Goal: Task Accomplishment & Management: Manage account settings

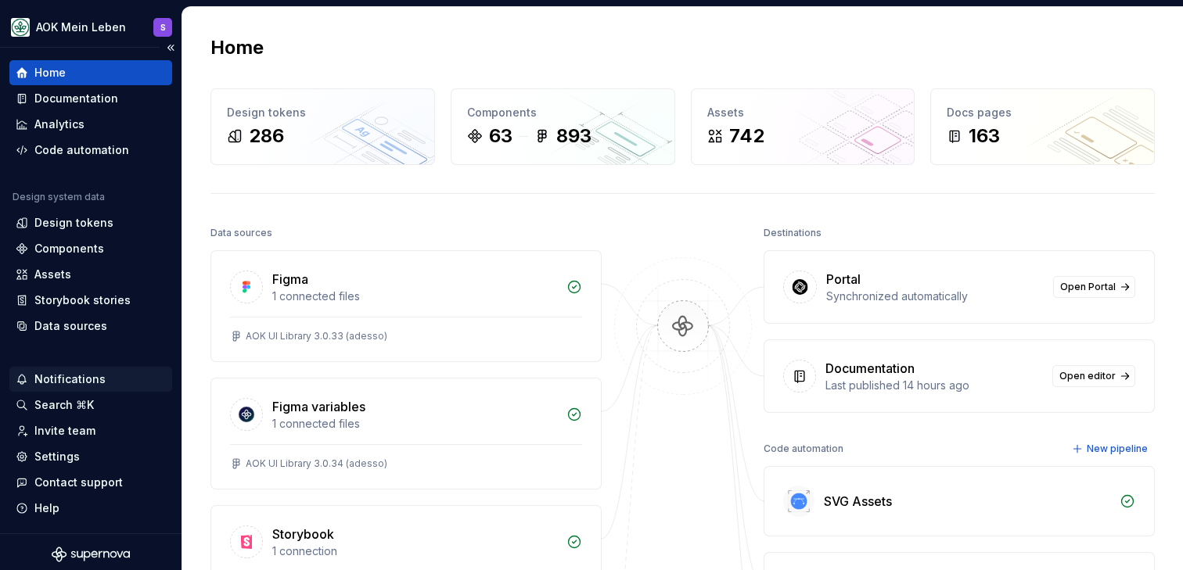
scroll to position [5, 0]
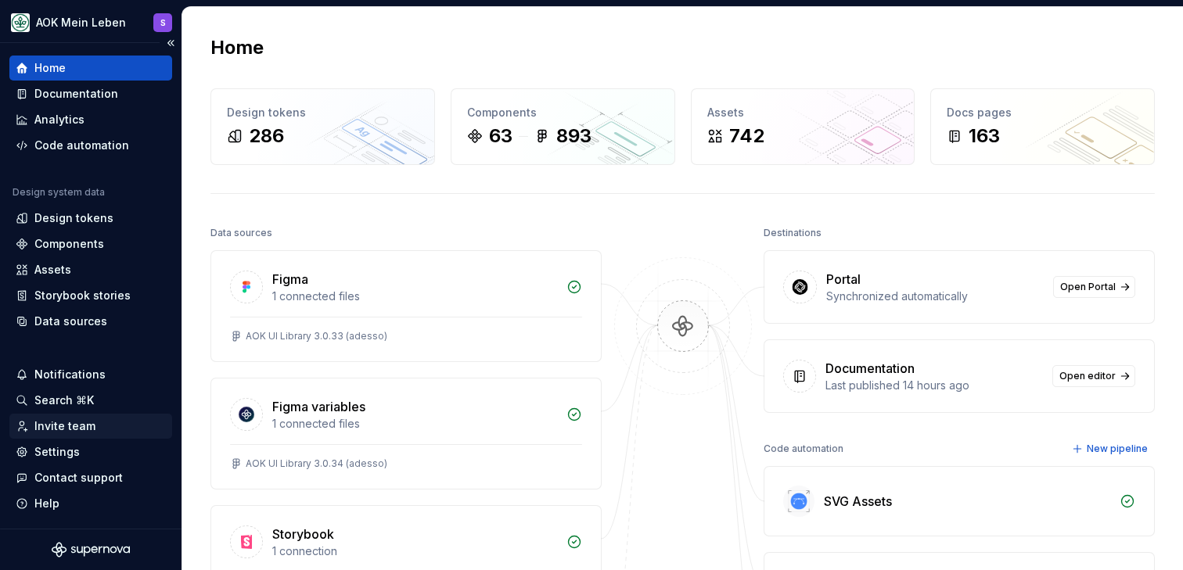
click at [67, 424] on div "Invite team" at bounding box center [64, 427] width 61 height 16
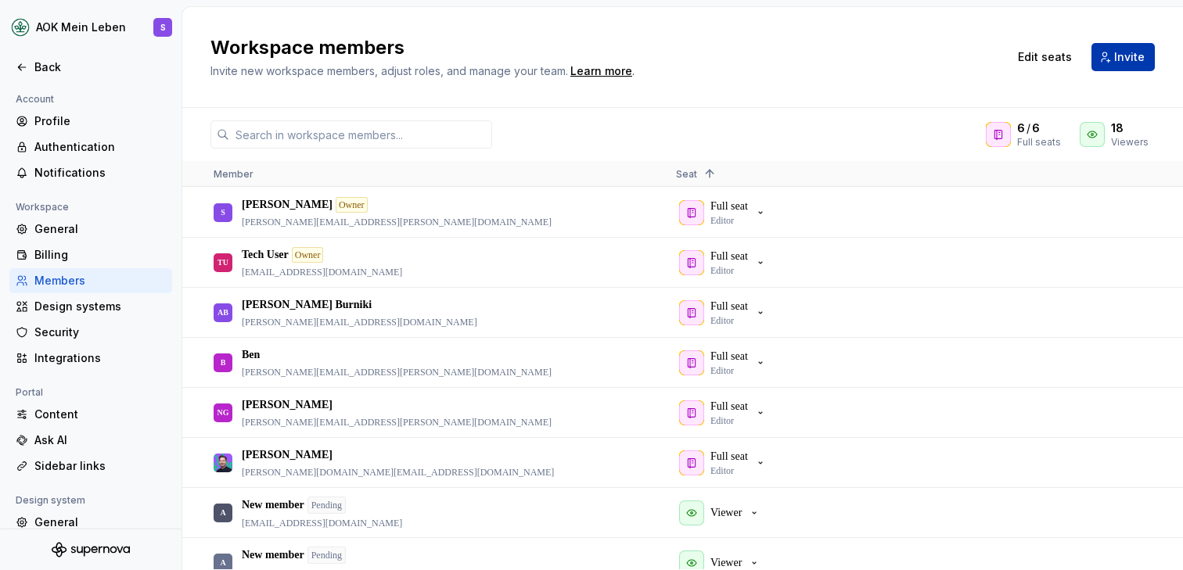
click at [1137, 56] on span "Invite" at bounding box center [1129, 57] width 31 height 16
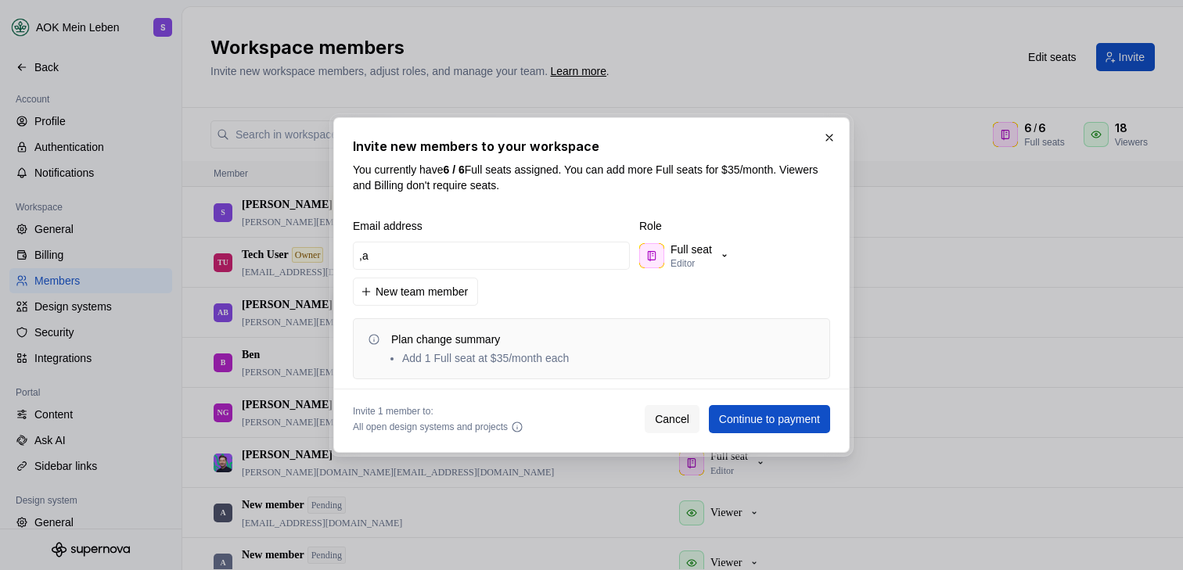
type input ","
type input "[PERSON_NAME][EMAIL_ADDRESS][DOMAIN_NAME]"
click at [684, 257] on p "Editor" at bounding box center [683, 263] width 24 height 13
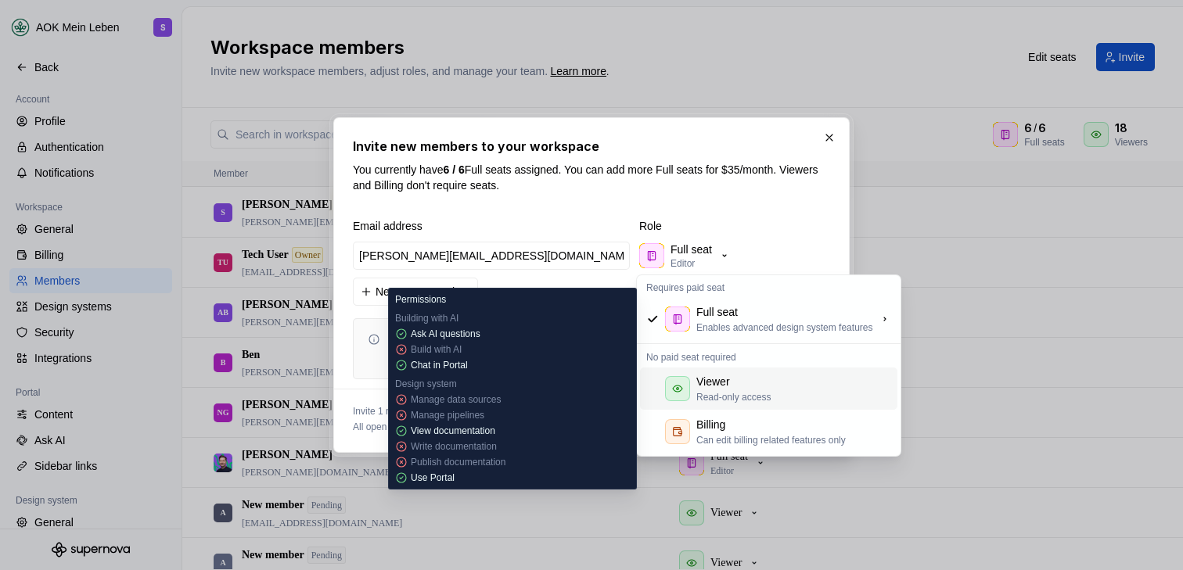
click at [724, 393] on p "Read-only access" at bounding box center [733, 397] width 74 height 13
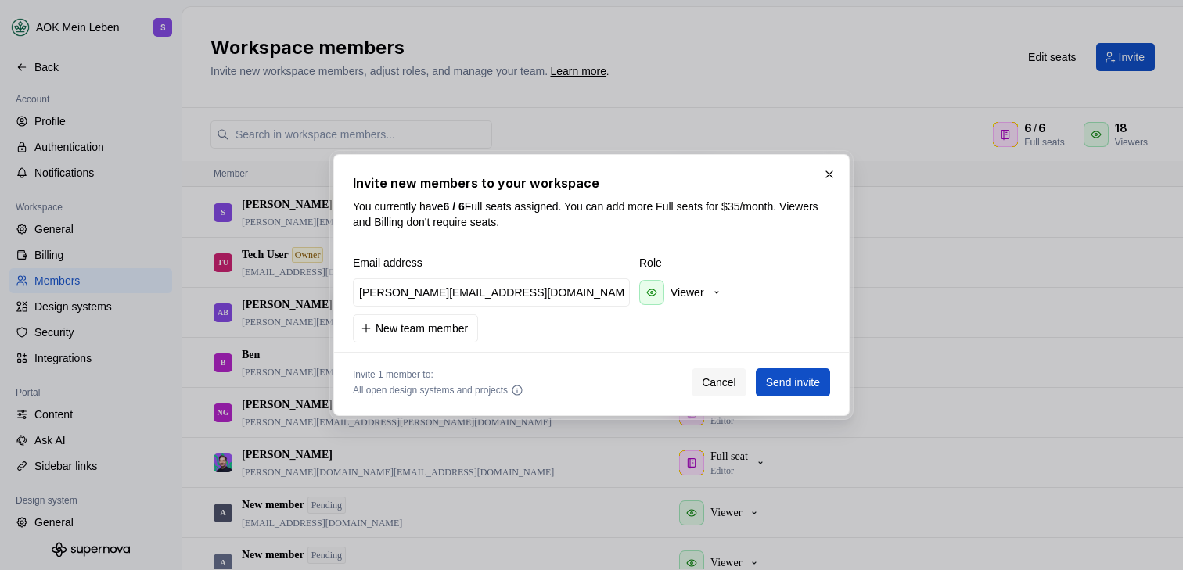
click at [786, 258] on span "Role" at bounding box center [717, 263] width 157 height 16
click at [793, 385] on span "Send invite" at bounding box center [793, 383] width 54 height 16
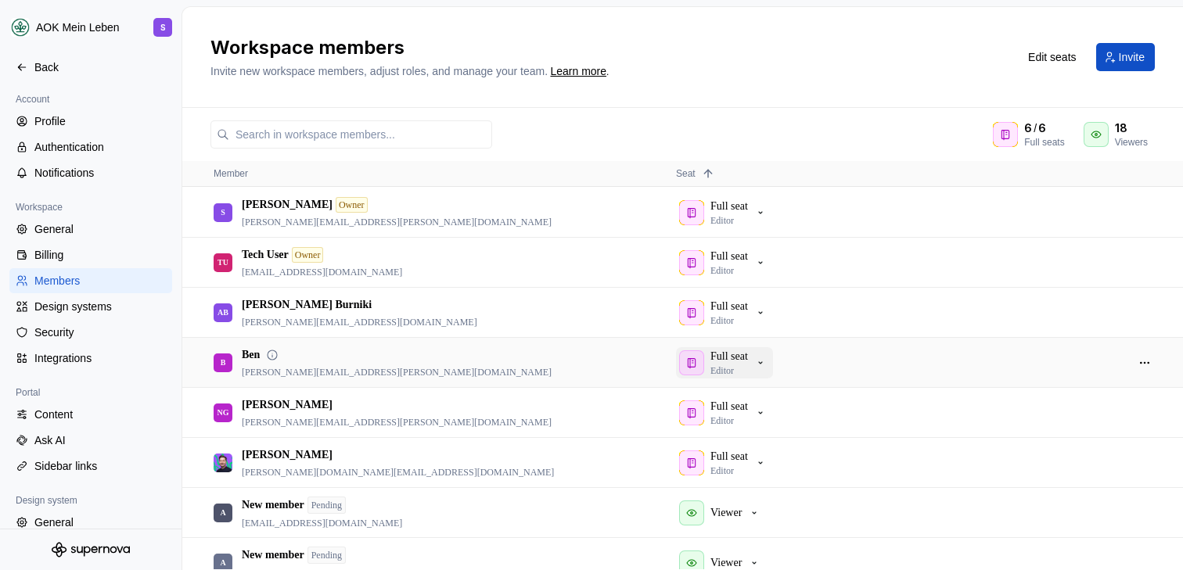
click at [736, 362] on p "Full seat" at bounding box center [730, 357] width 38 height 16
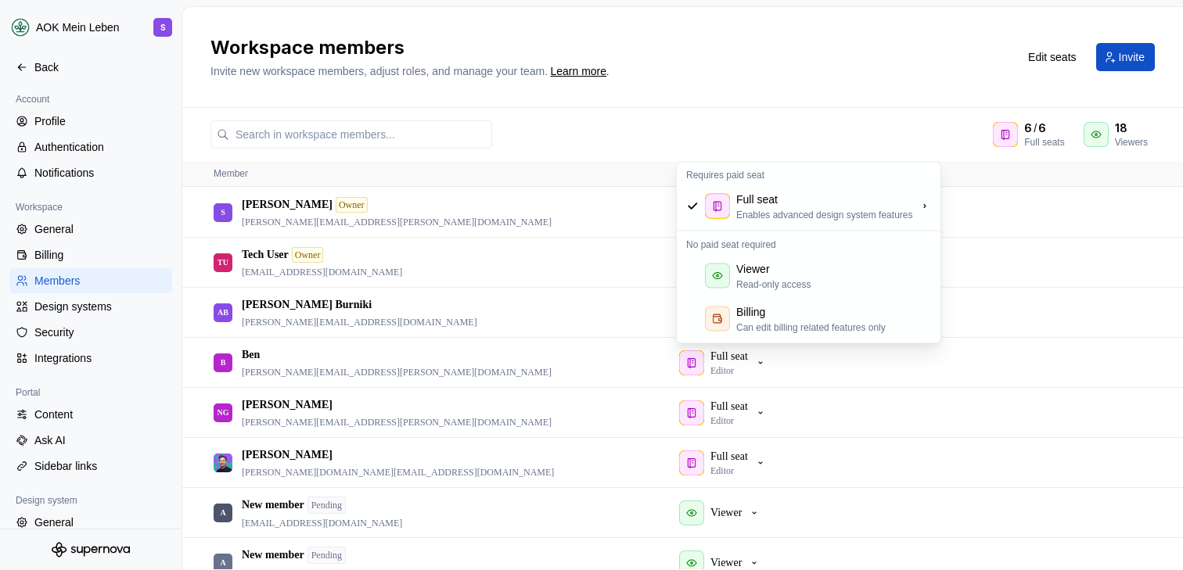
click at [847, 58] on h2 "Workspace members" at bounding box center [605, 47] width 789 height 25
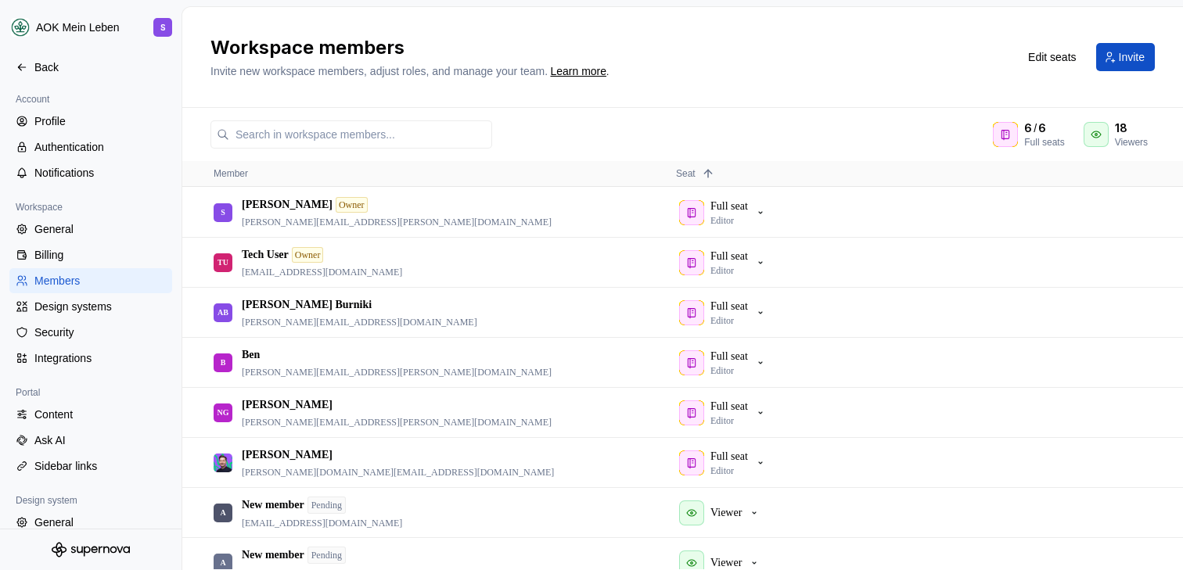
click at [853, 40] on h2 "Workspace members" at bounding box center [605, 47] width 789 height 25
click at [845, 53] on h2 "Workspace members" at bounding box center [605, 47] width 789 height 25
click at [38, 63] on div "Back" at bounding box center [99, 67] width 131 height 16
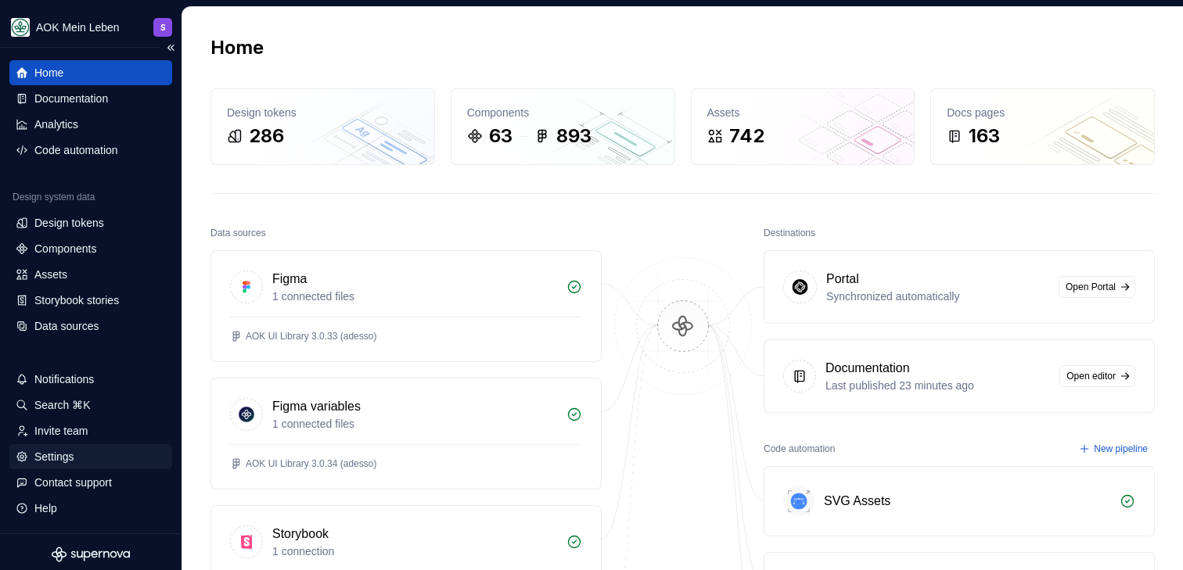
scroll to position [5, 0]
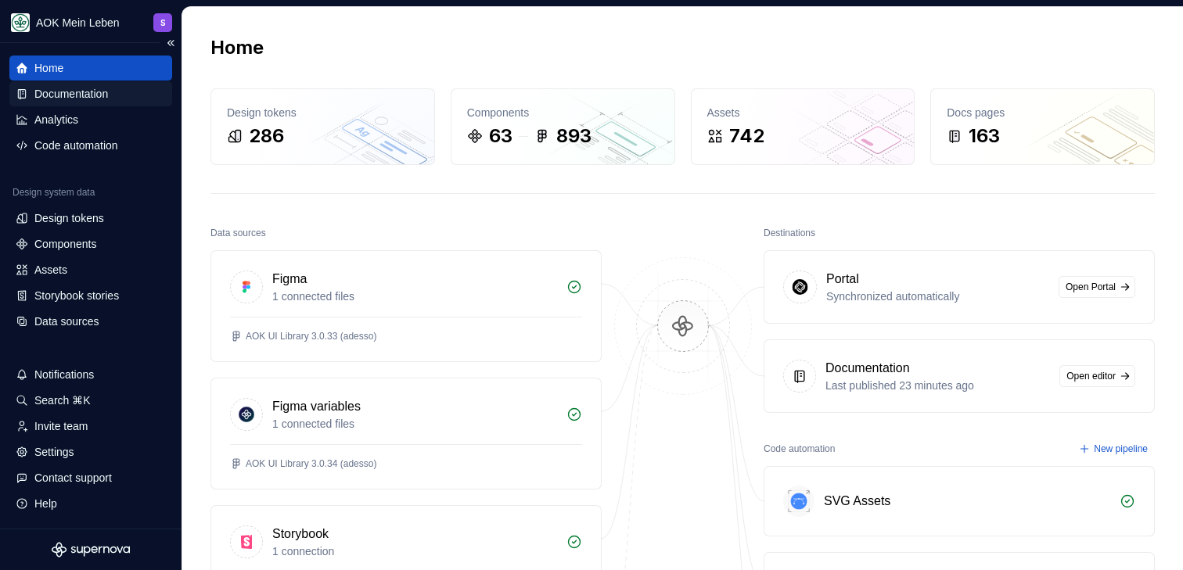
click at [70, 95] on div "Documentation" at bounding box center [71, 94] width 74 height 16
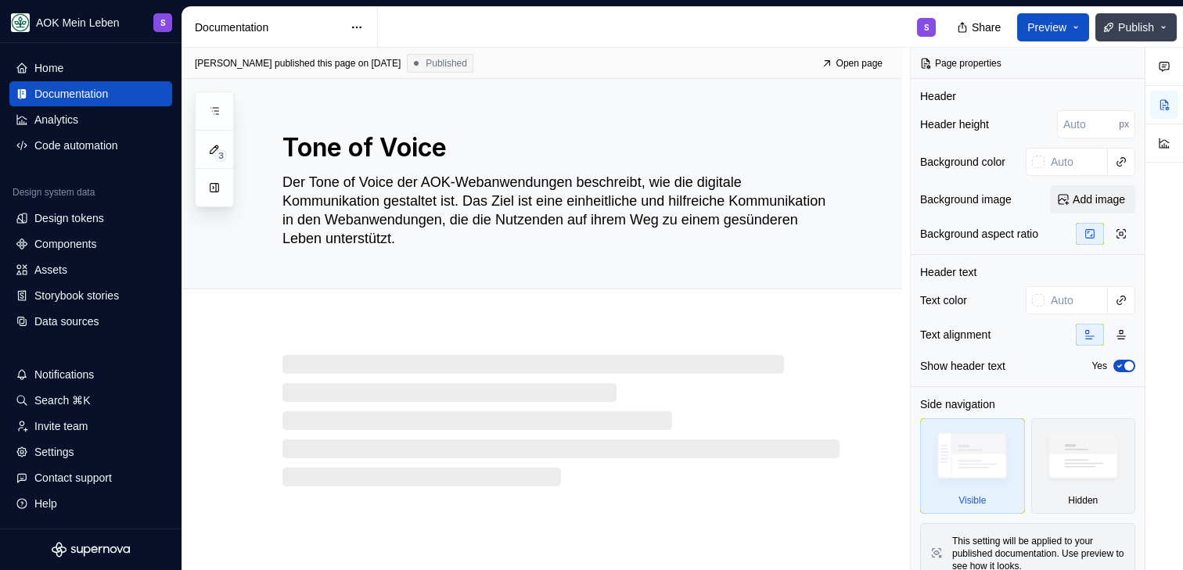
click at [1152, 14] on button "Publish" at bounding box center [1136, 27] width 81 height 28
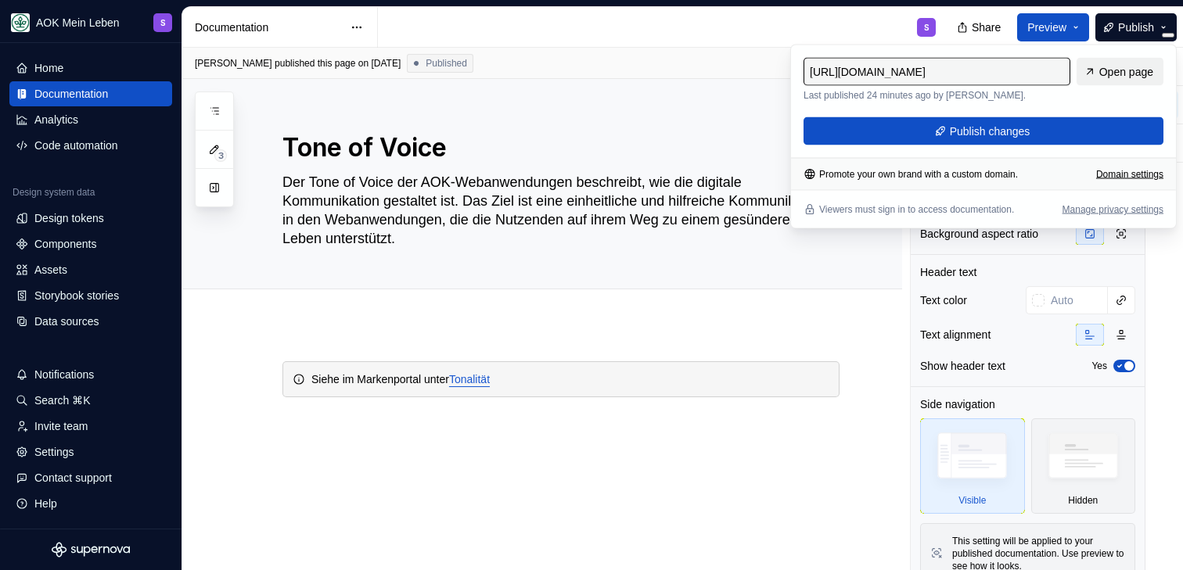
click at [1120, 74] on span "Open page" at bounding box center [1126, 72] width 54 height 16
type textarea "*"
click at [1113, 177] on div "Domain settings" at bounding box center [1129, 174] width 67 height 13
type input "[URL][DOMAIN_NAME]"
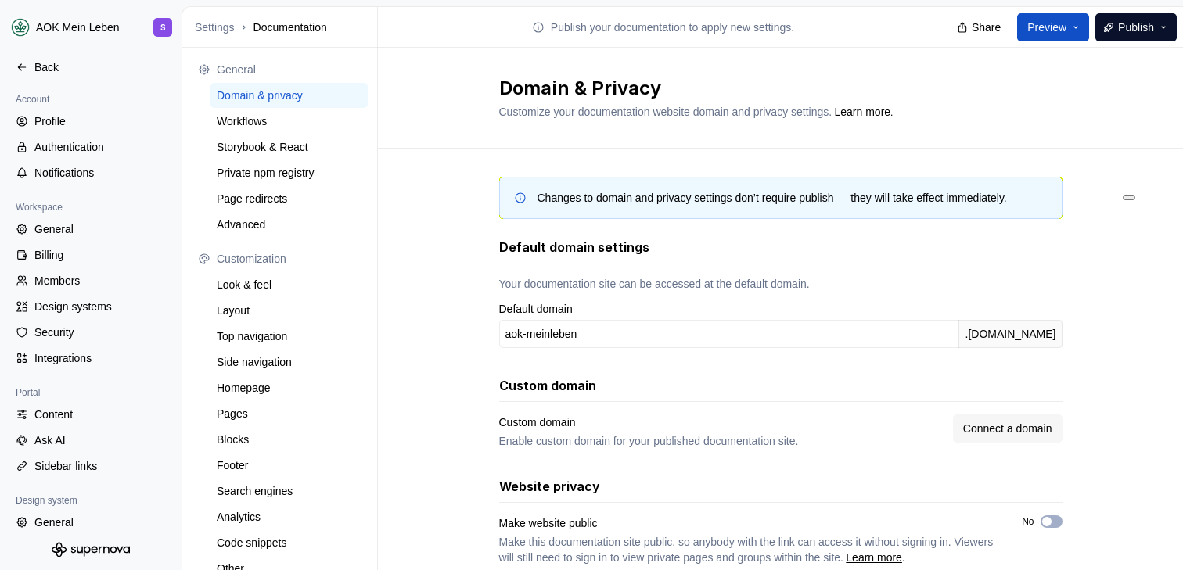
click at [424, 153] on div "Changes to domain and privacy settings don’t require publish — they will take e…" at bounding box center [780, 387] width 805 height 477
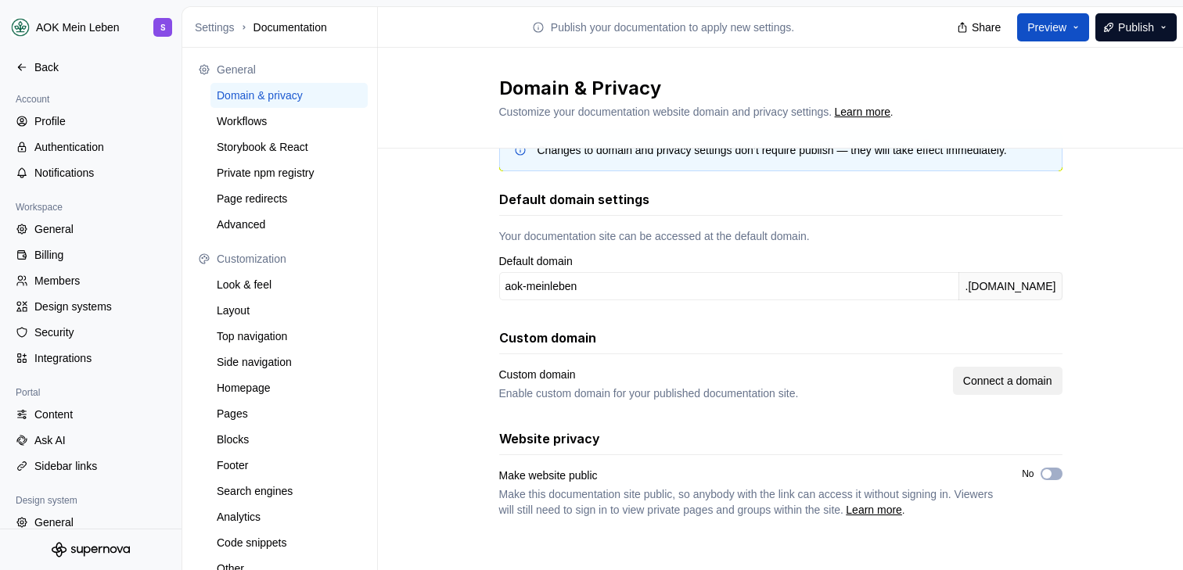
click at [999, 386] on span "Connect a domain" at bounding box center [1007, 381] width 89 height 16
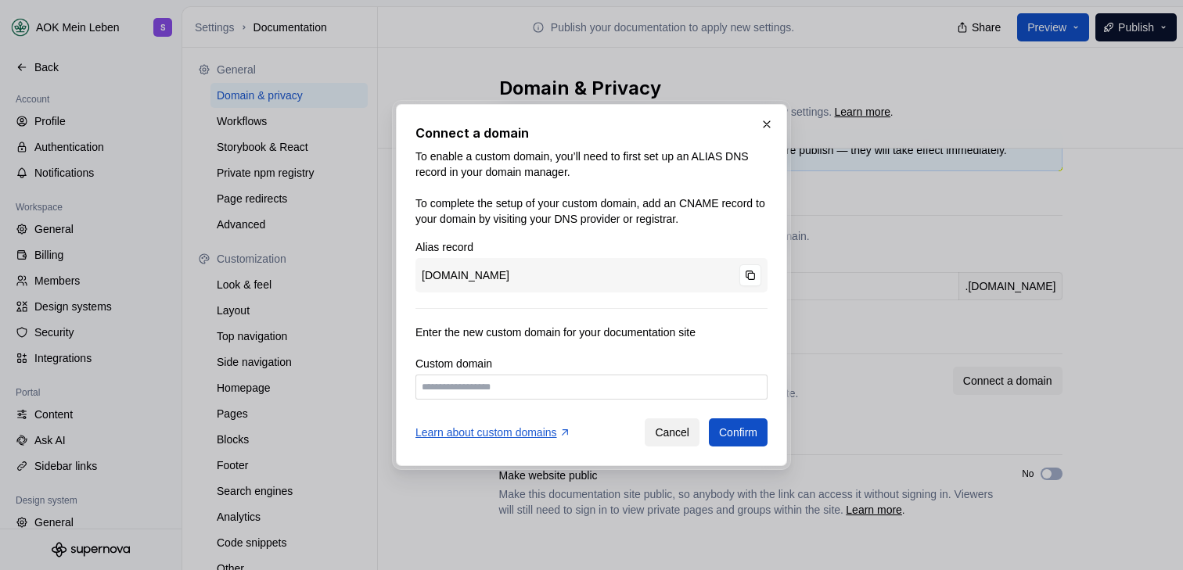
click at [671, 437] on span "Cancel" at bounding box center [672, 433] width 34 height 16
